Goal: Find specific page/section: Find specific page/section

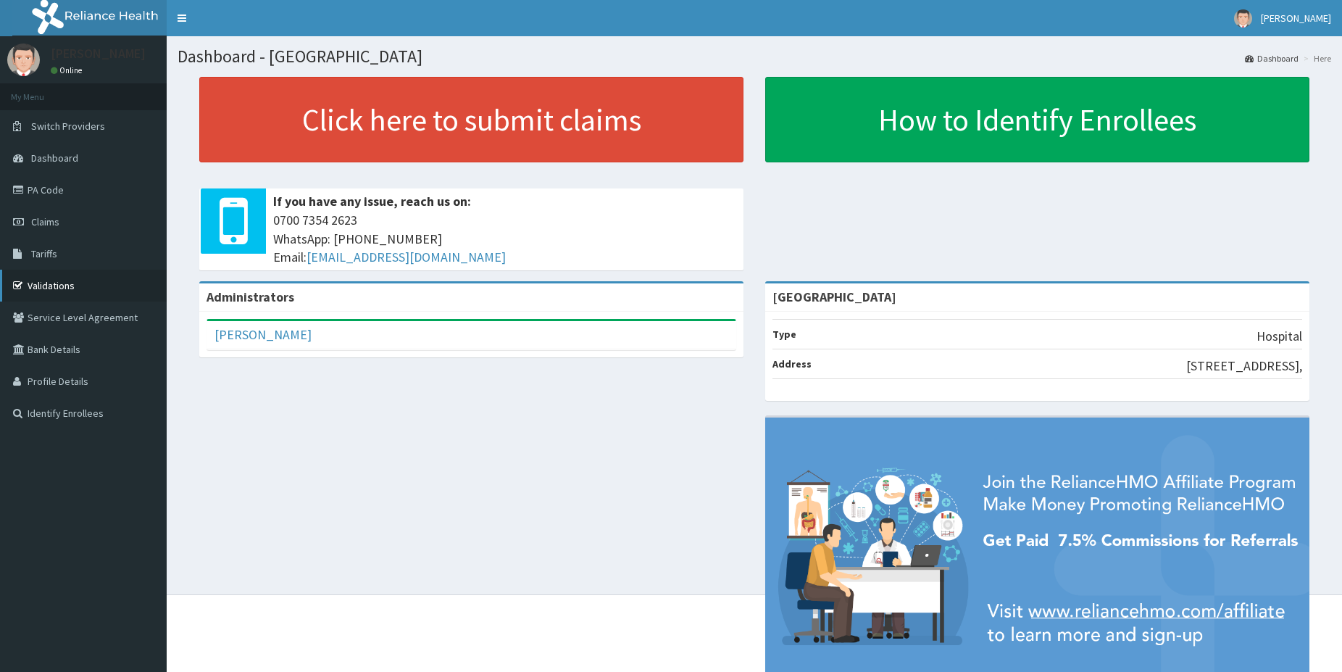
click at [41, 280] on link "Validations" at bounding box center [83, 286] width 167 height 32
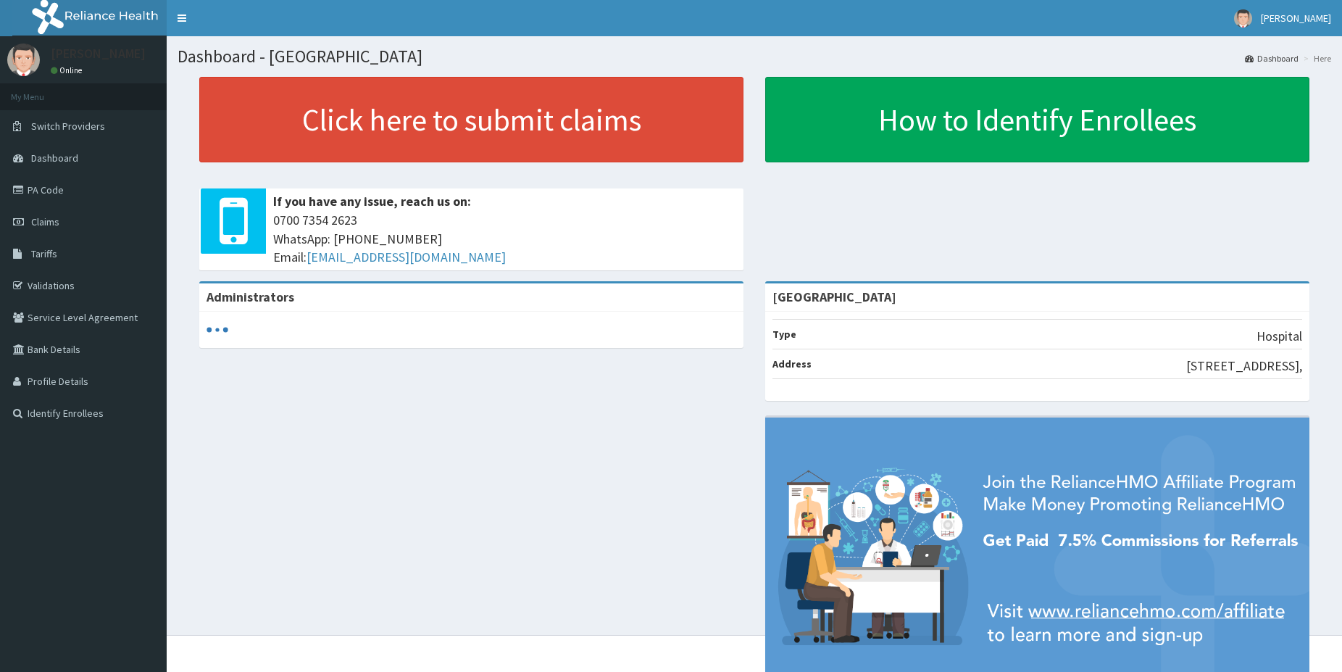
click at [88, 281] on link "Validations" at bounding box center [83, 286] width 167 height 32
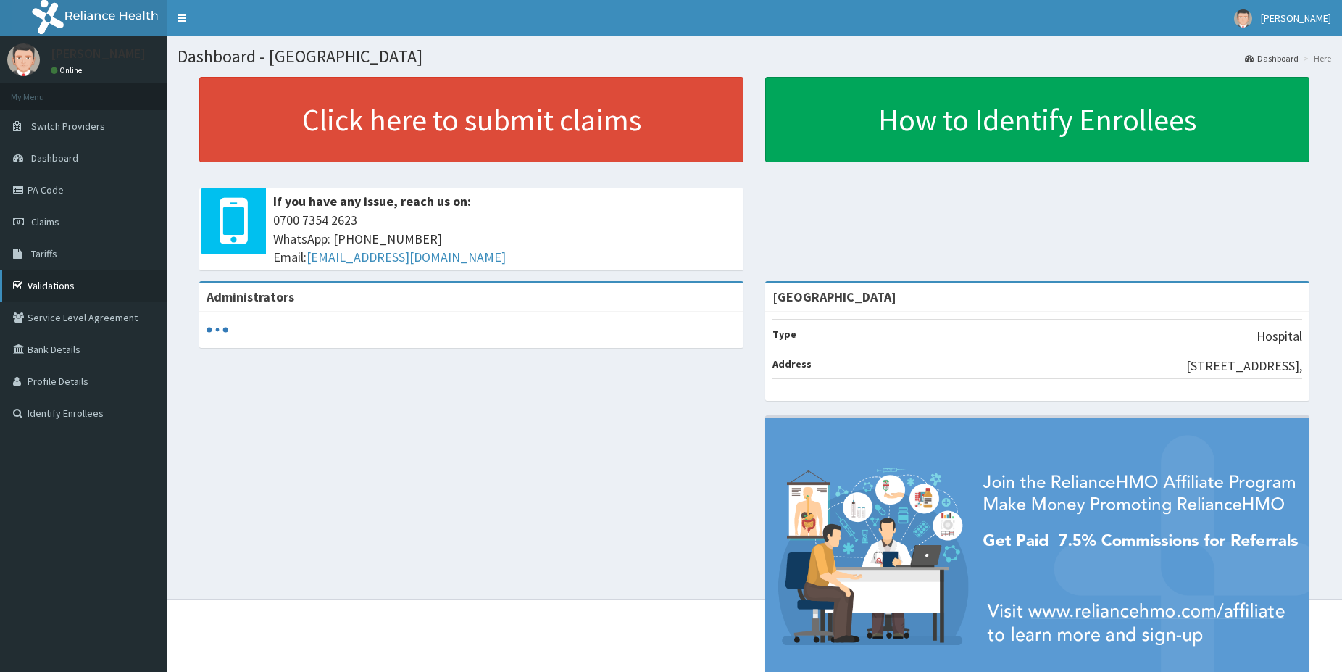
click at [47, 290] on link "Validations" at bounding box center [83, 286] width 167 height 32
